Goal: Subscribe to service/newsletter

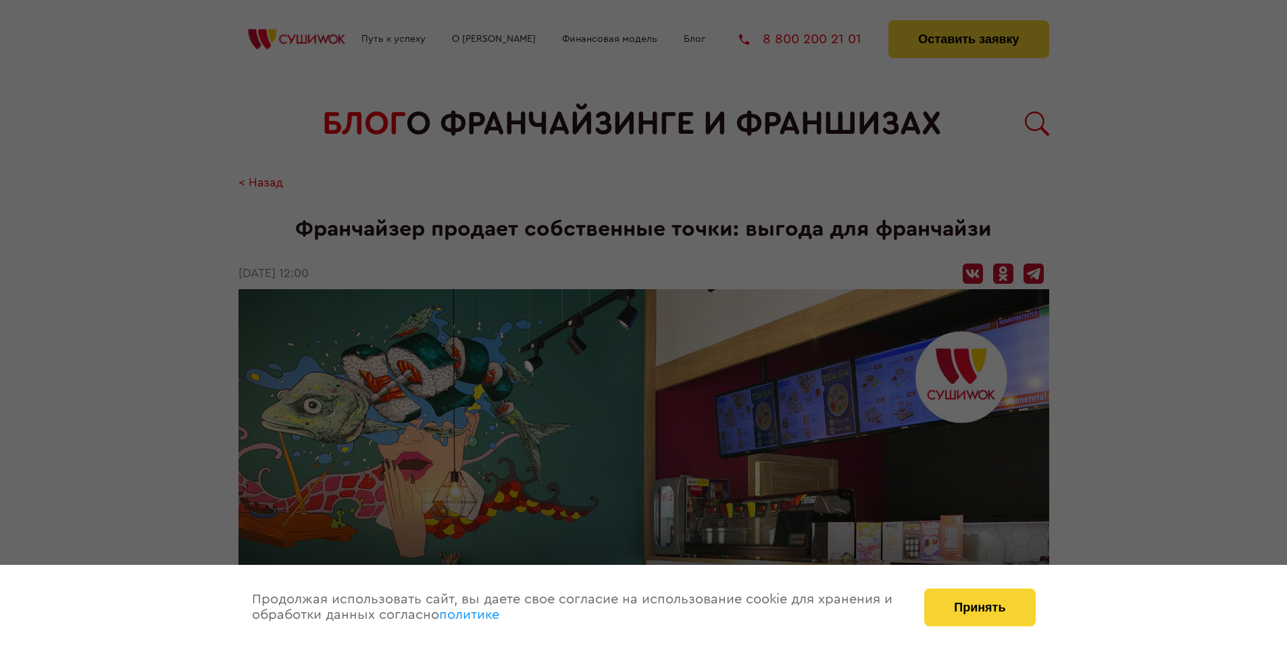
scroll to position [1765, 0]
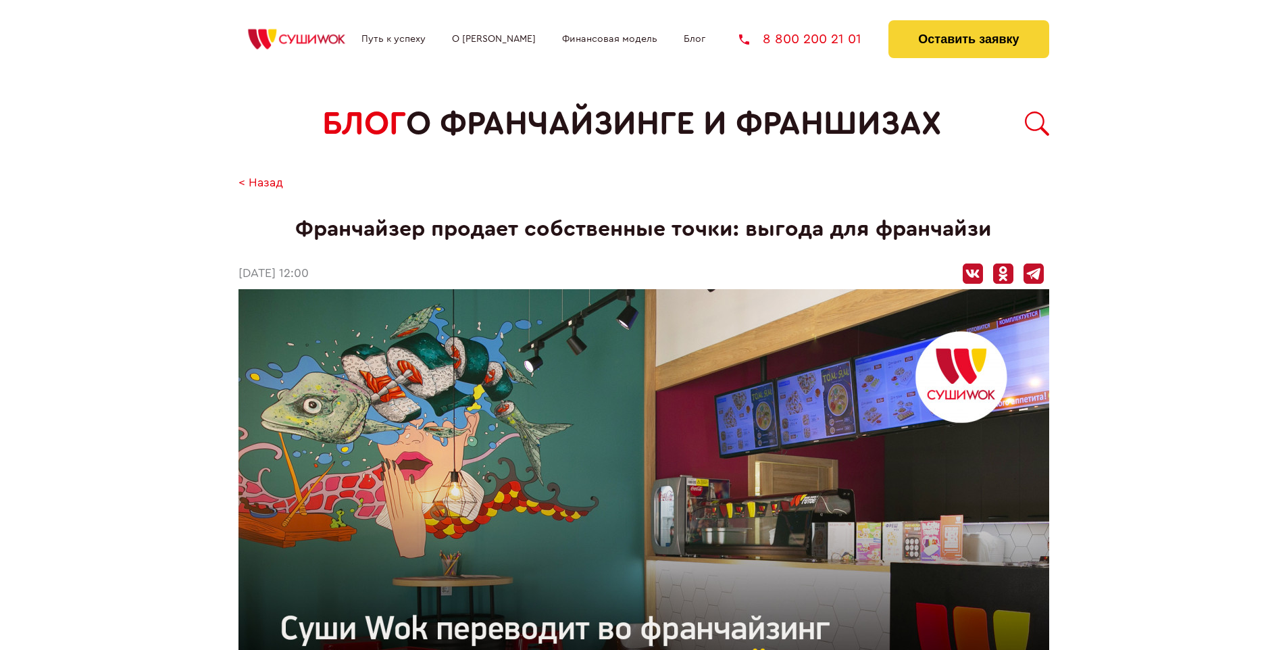
scroll to position [1765, 0]
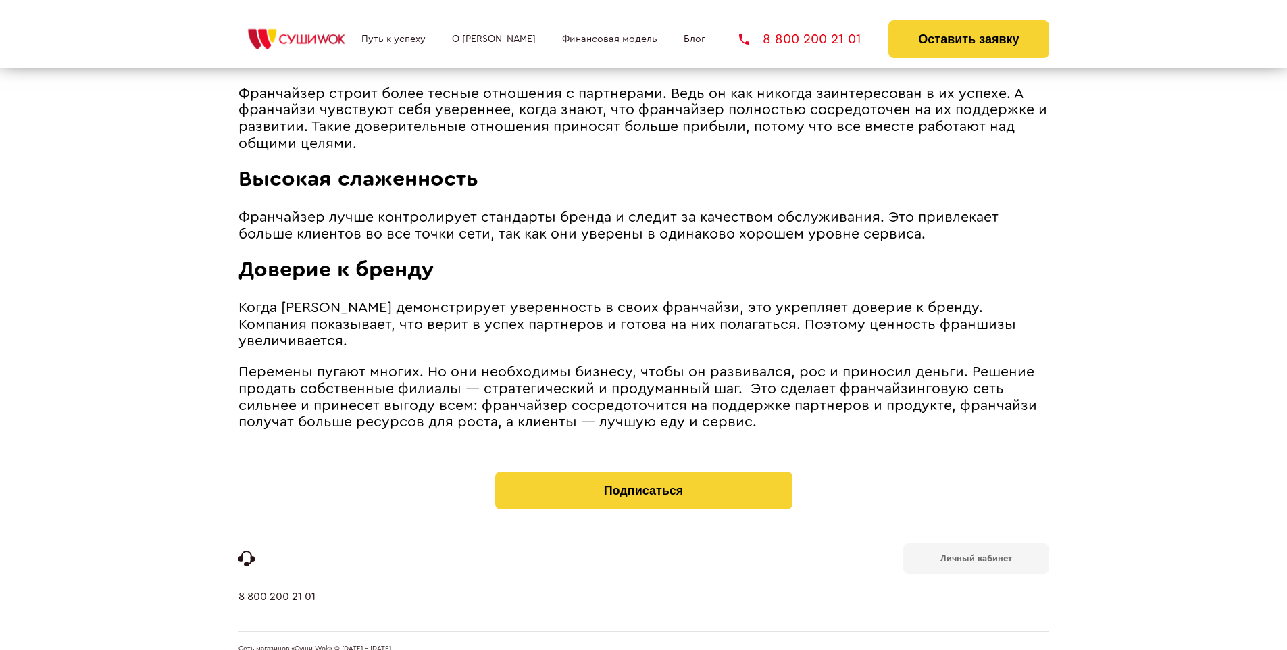
click at [976, 554] on b "Личный кабинет" at bounding box center [977, 558] width 72 height 9
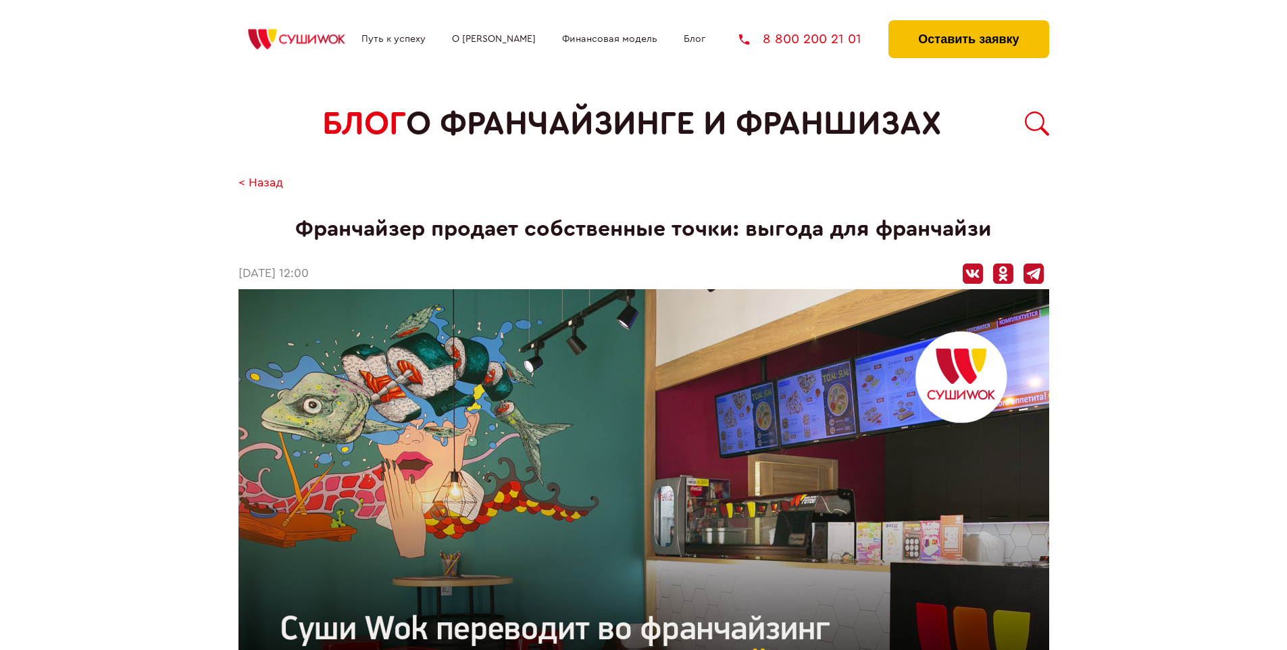
click at [968, 24] on button "Оставить заявку" at bounding box center [969, 39] width 160 height 38
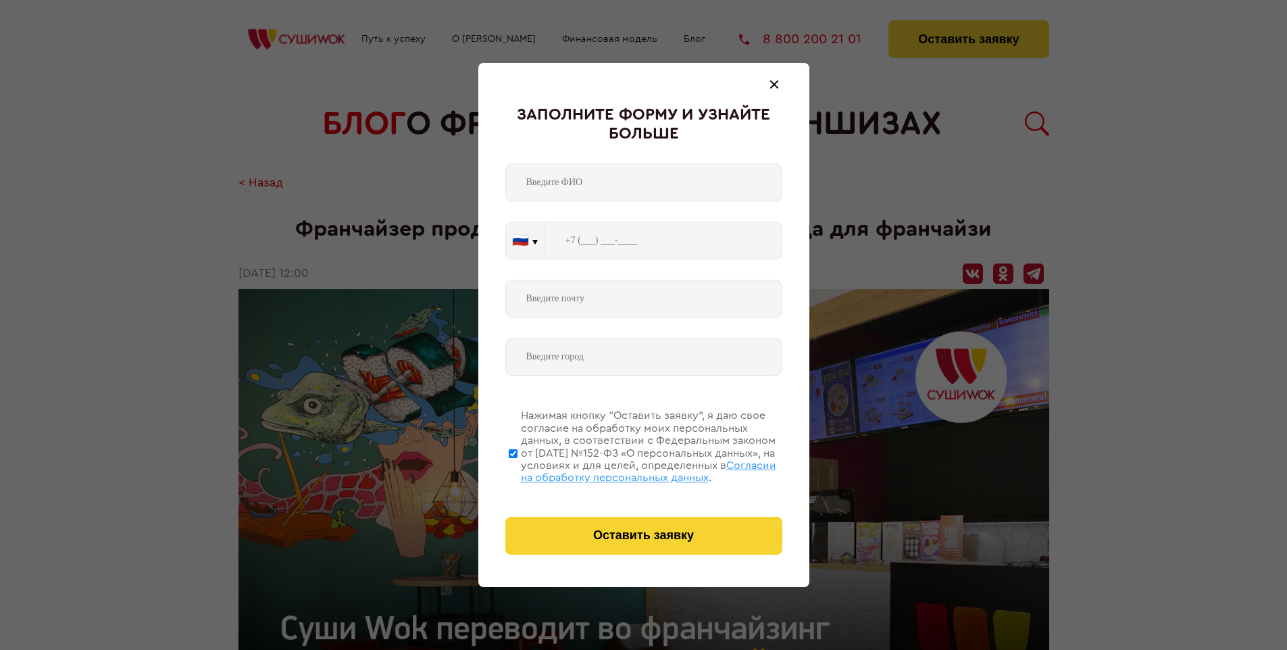
click at [626, 470] on span "Согласии на обработку персональных данных" at bounding box center [648, 471] width 255 height 23
click at [518, 470] on input "Нажимая кнопку “Оставить заявку”, я даю свое согласие на обработку моих персона…" at bounding box center [513, 453] width 9 height 108
checkbox input "false"
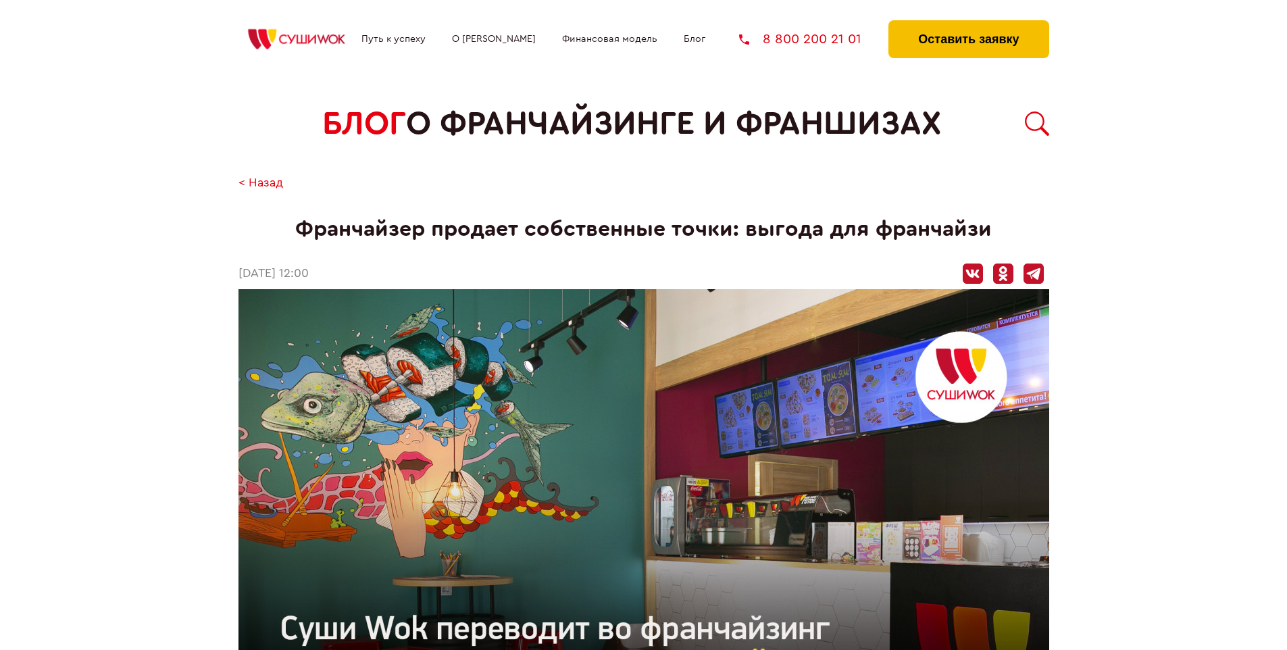
click at [968, 24] on button "Оставить заявку" at bounding box center [969, 39] width 160 height 38
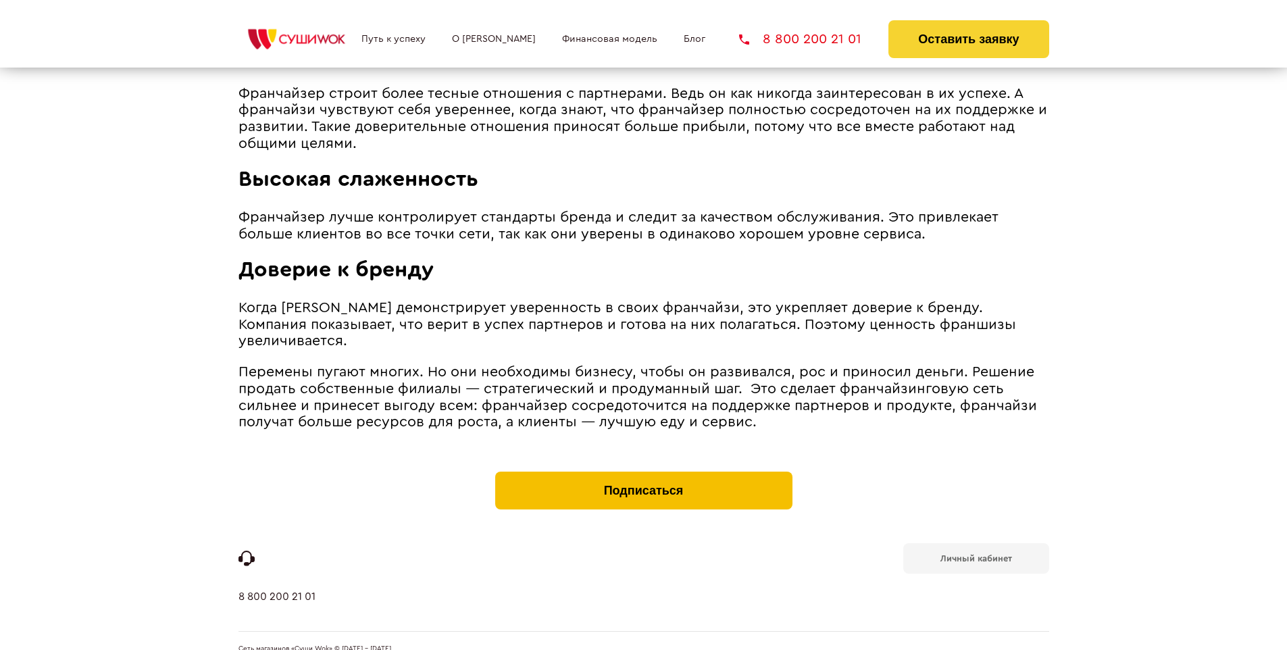
click at [643, 472] on button "Подписаться" at bounding box center [643, 491] width 297 height 38
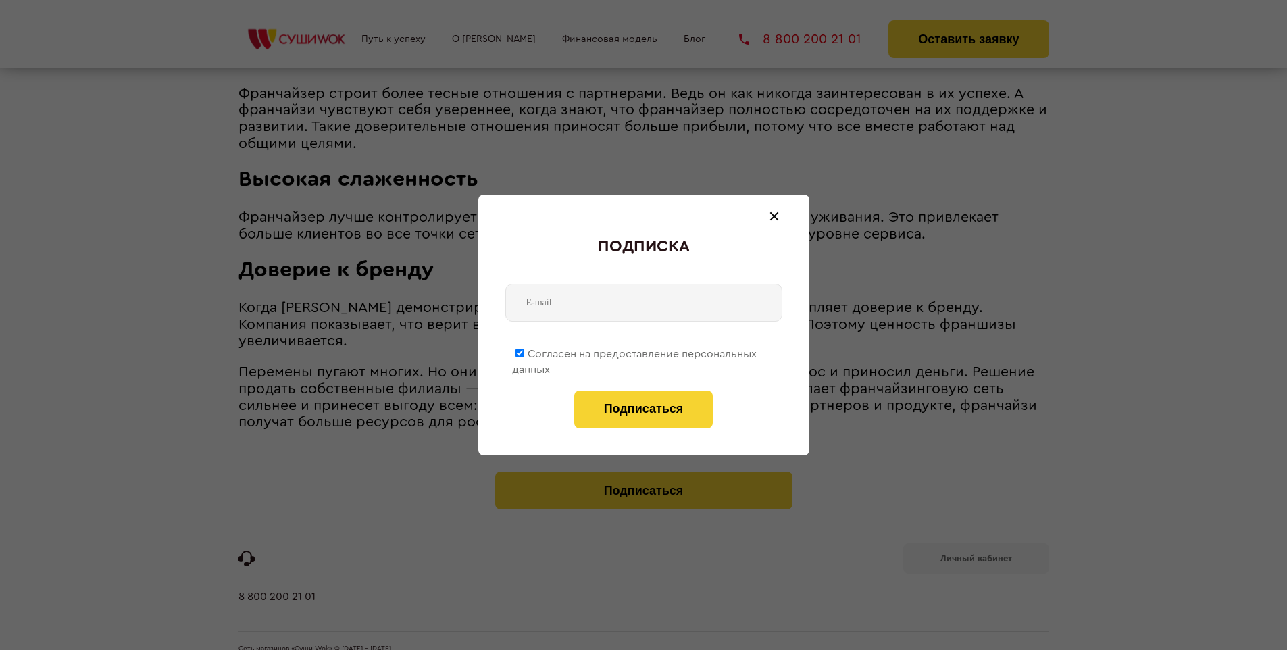
click at [635, 351] on span "Согласен на предоставление персональных данных" at bounding box center [634, 362] width 245 height 26
click at [524, 351] on input "Согласен на предоставление персональных данных" at bounding box center [520, 353] width 9 height 9
checkbox input "false"
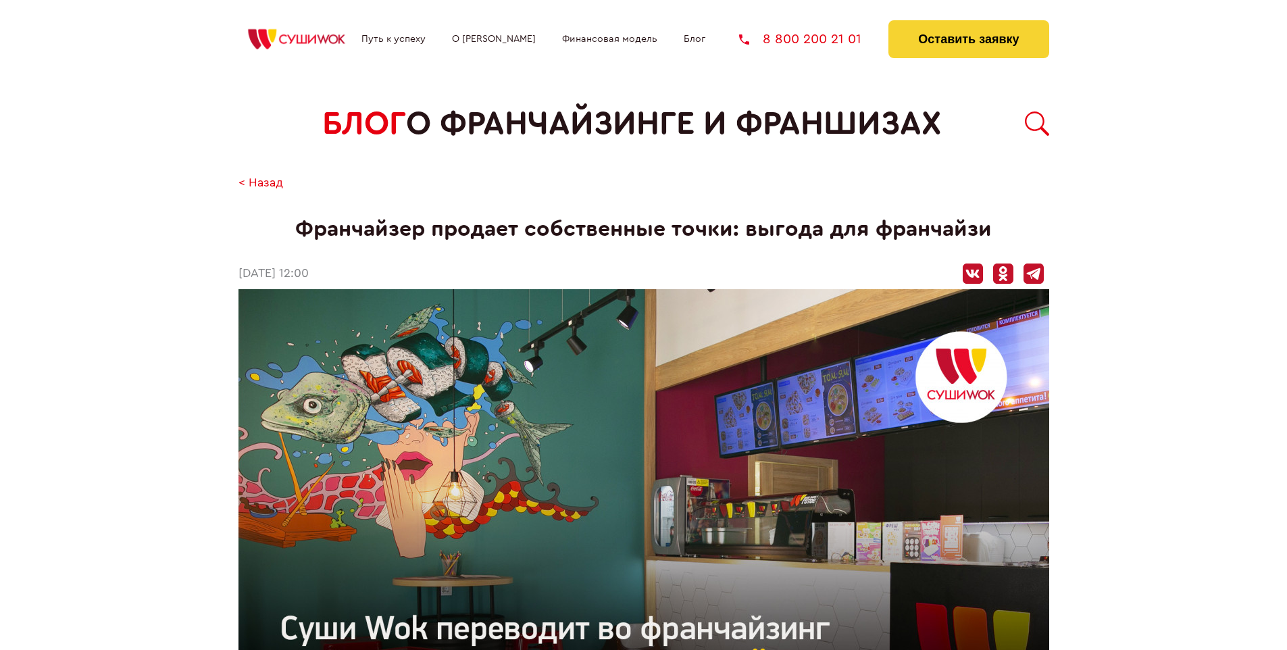
scroll to position [1765, 0]
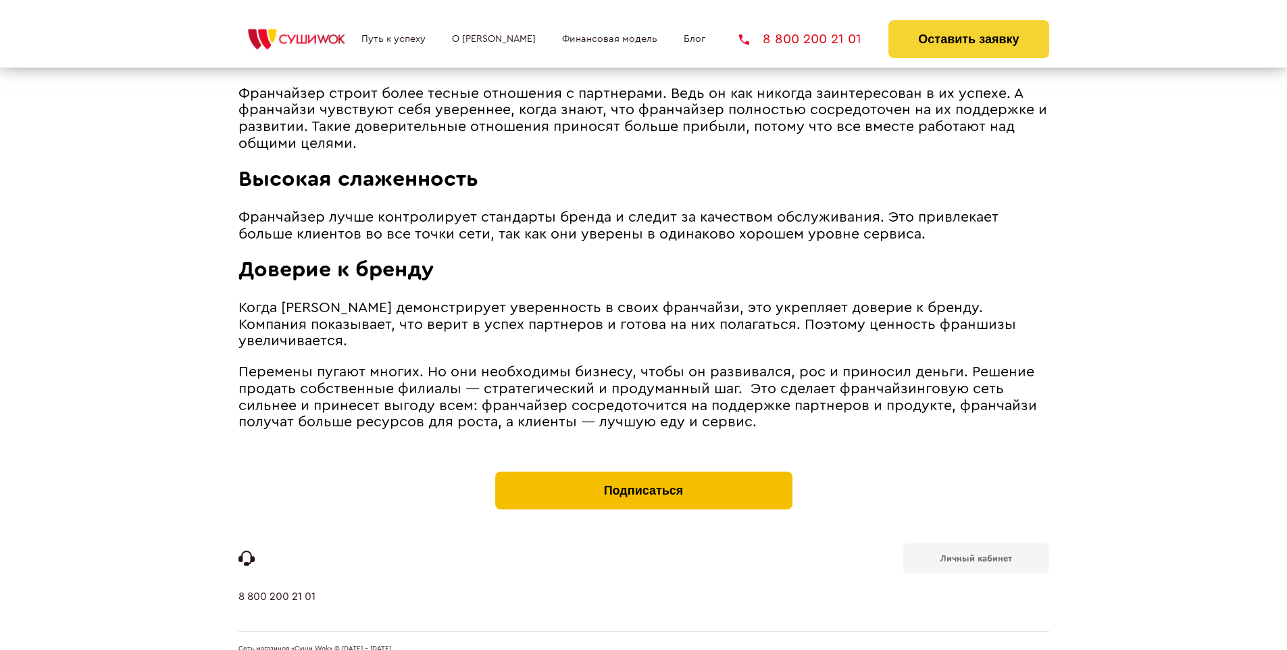
click at [643, 472] on button "Подписаться" at bounding box center [643, 491] width 297 height 38
